Goal: Obtain resource: Download file/media

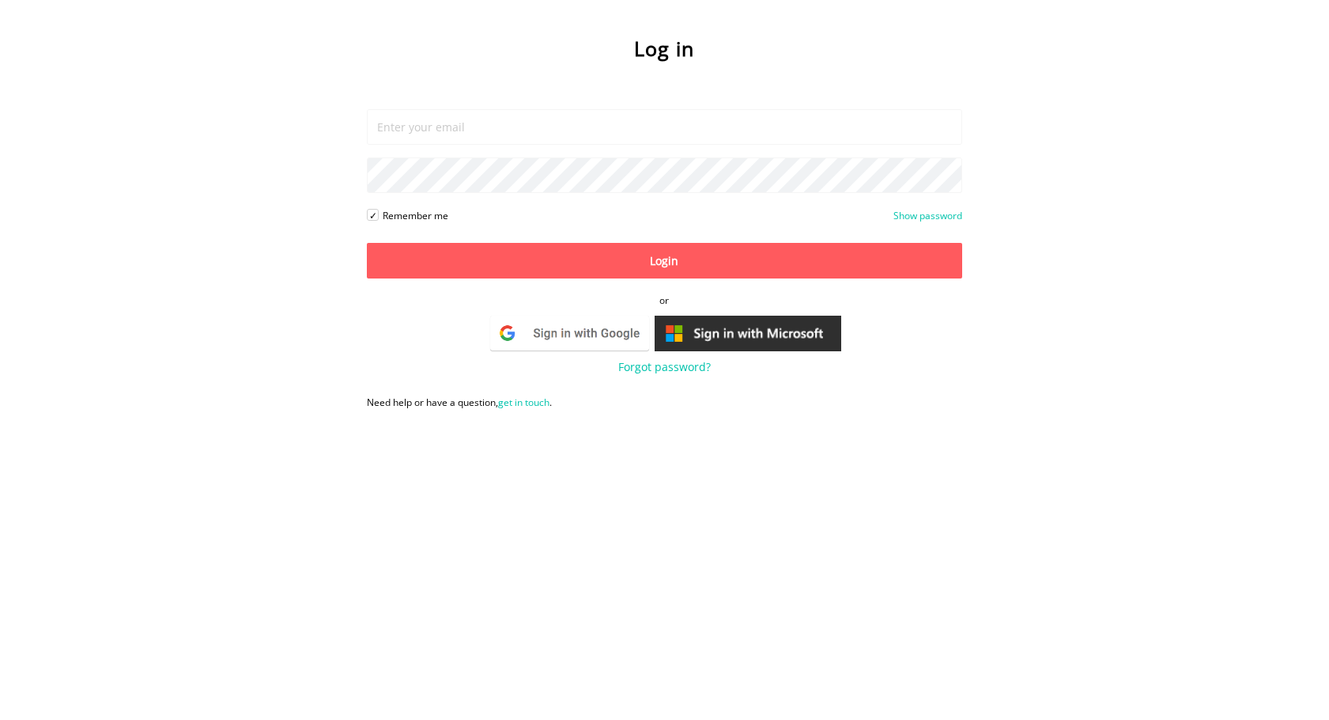
click at [593, 325] on img at bounding box center [570, 333] width 164 height 40
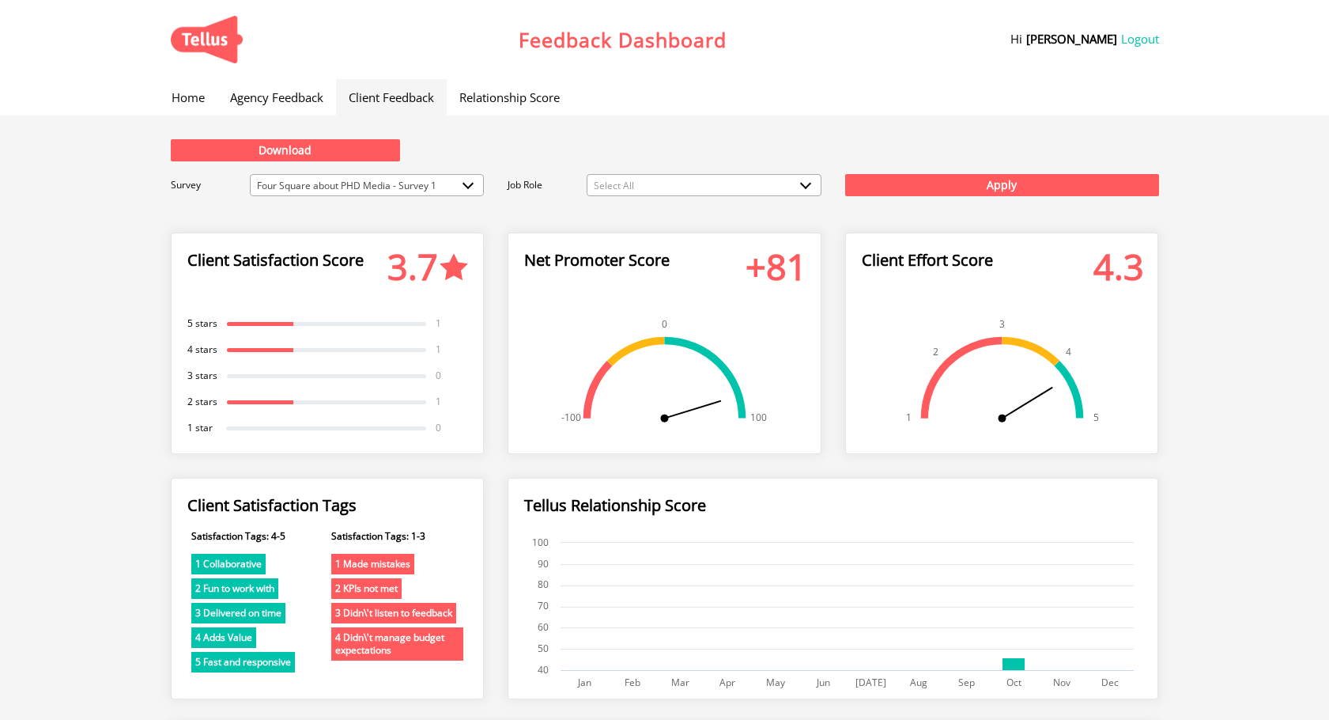
click at [405, 187] on span "Four Square about PHD Media - Survey 1" at bounding box center [367, 186] width 233 height 22
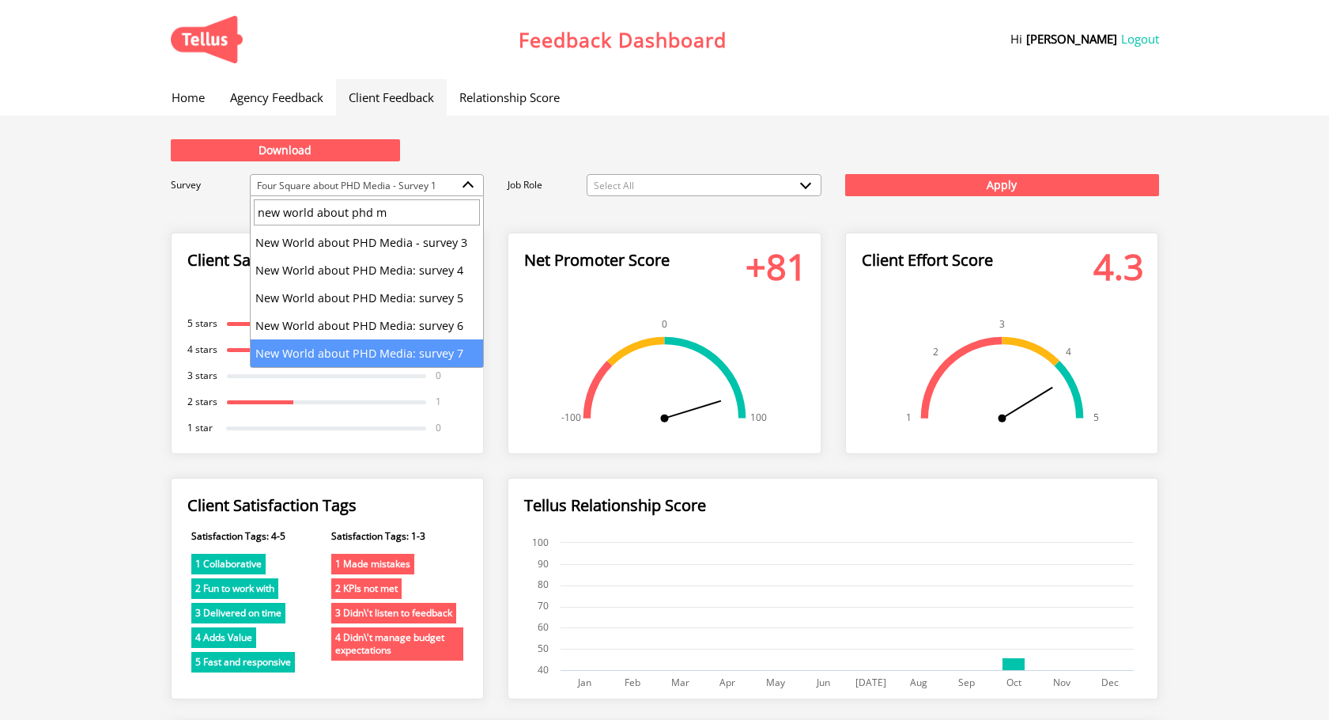
type input "new world about phd m"
select select "316"
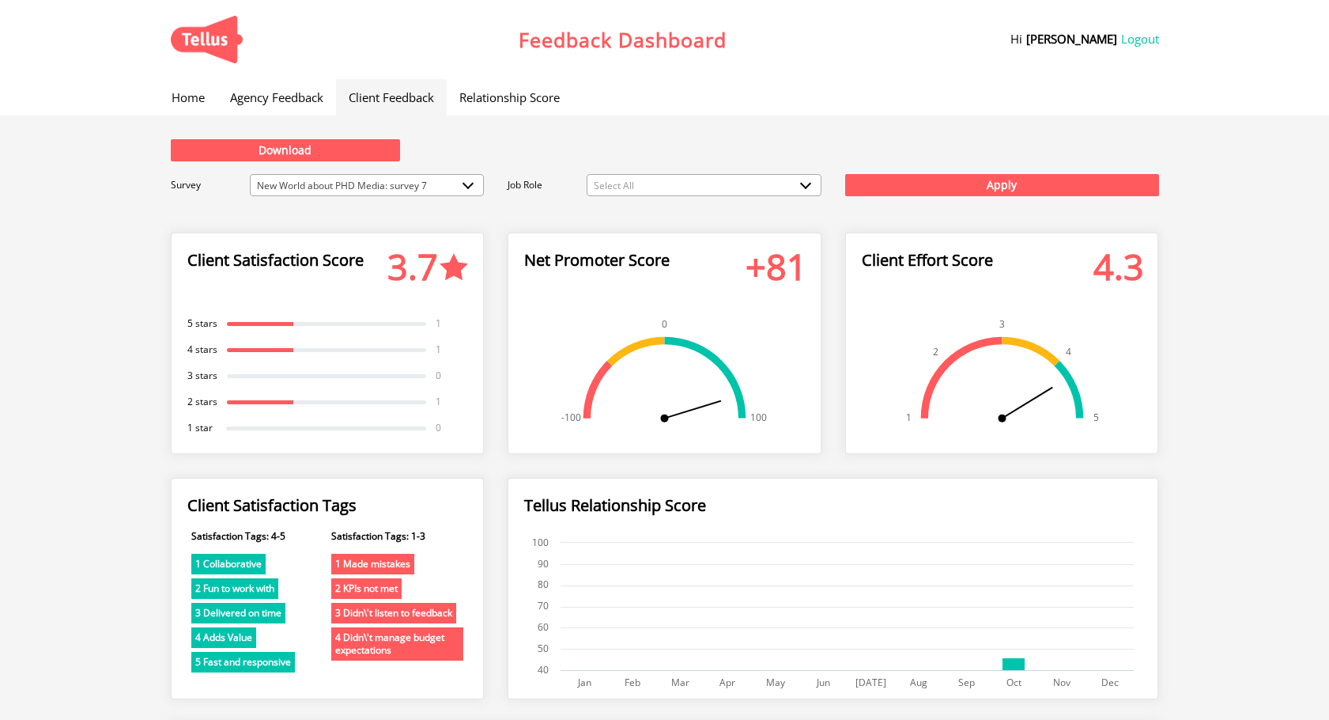
click at [830, 138] on div "Download Survey Four Square about PHD Media - Survey 1 New World about PHD Medi…" at bounding box center [665, 167] width 1012 height 105
click at [938, 191] on button "Apply" at bounding box center [1002, 185] width 314 height 22
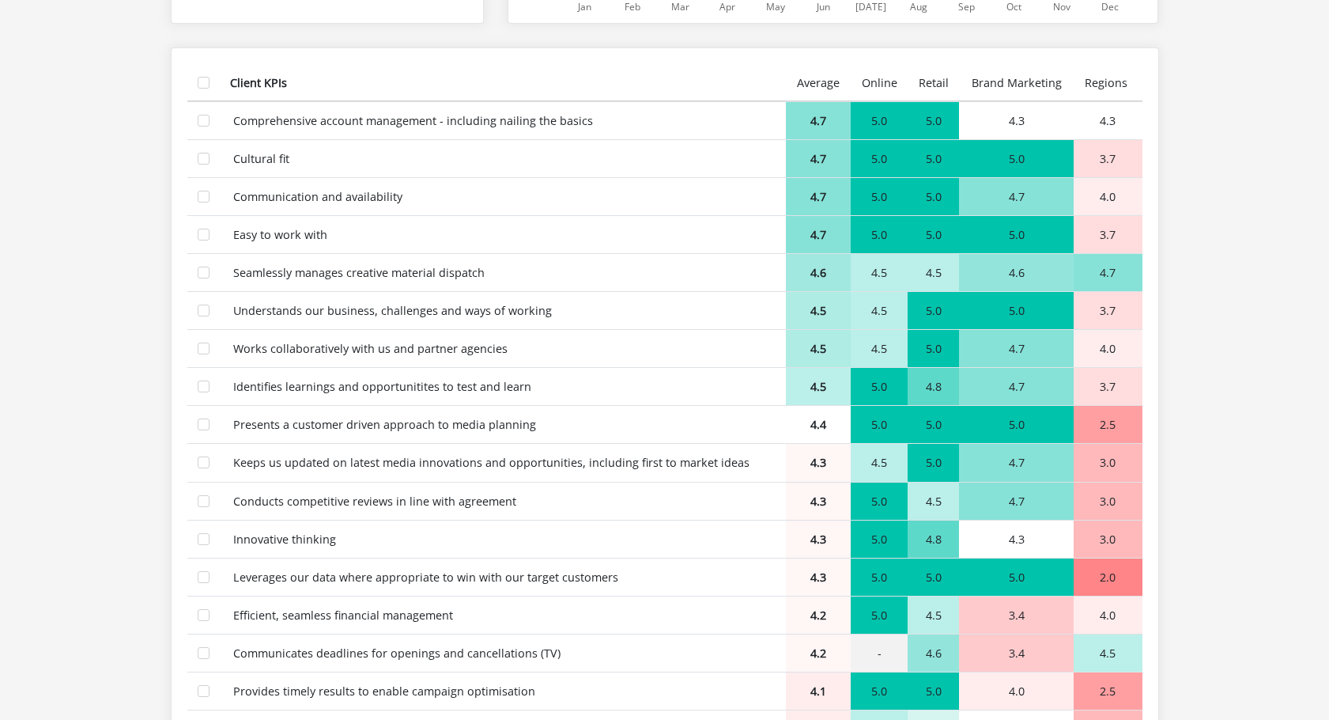
scroll to position [665, 0]
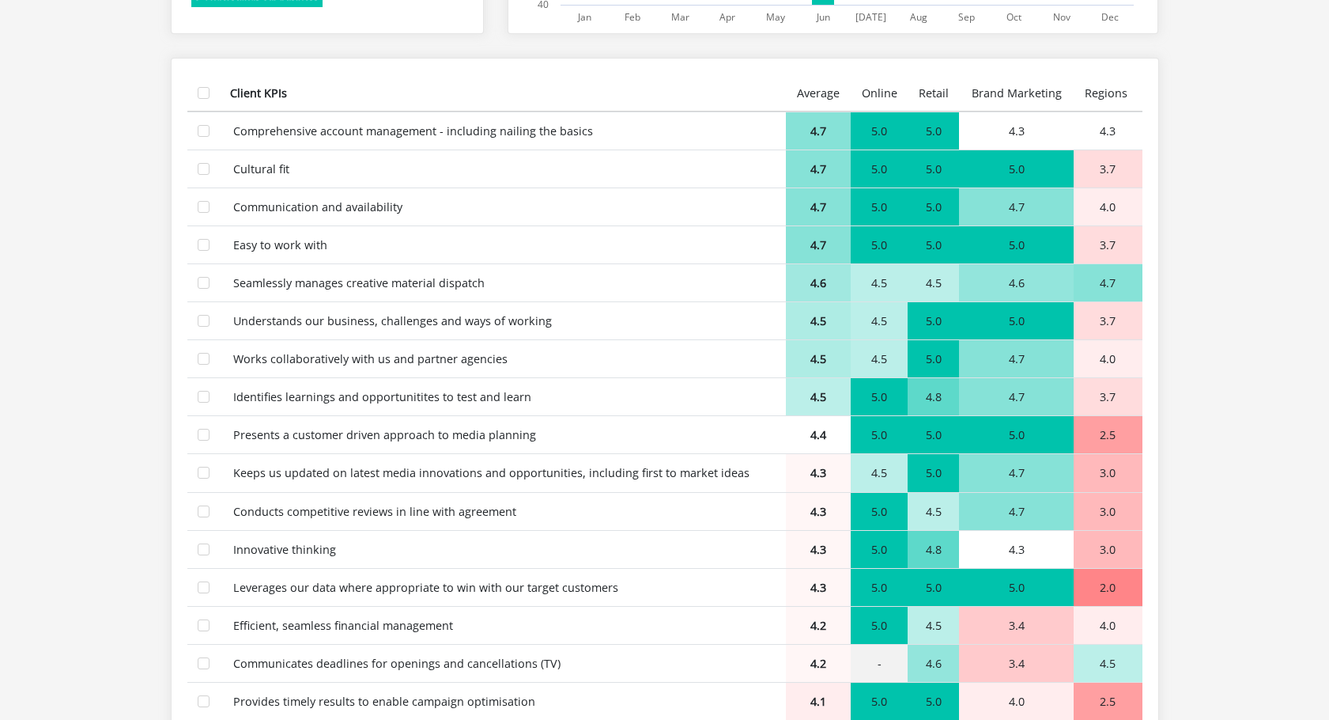
click at [1251, 218] on main "Download Survey New World about PHD Media: survey 7 New World about PHD Media: …" at bounding box center [664, 431] width 1329 height 1963
